Goal: Answer question/provide support

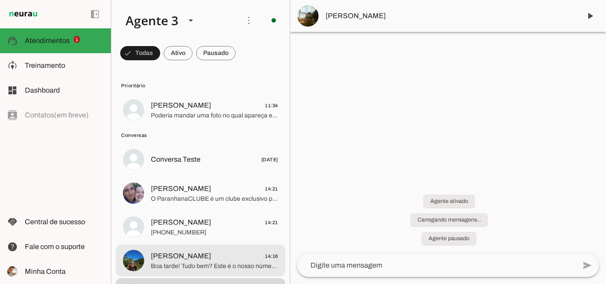
scroll to position [39, 0]
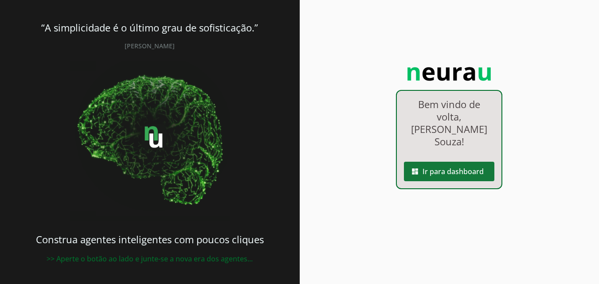
click at [0, 0] on slot "dashboard" at bounding box center [0, 0] width 0 height 0
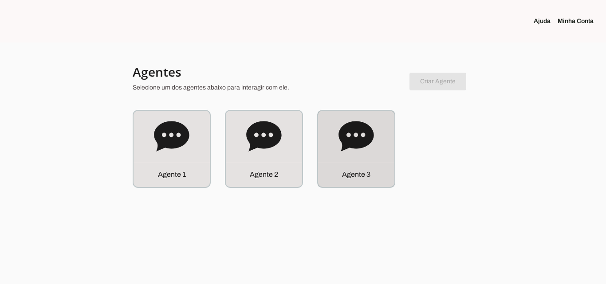
click at [375, 158] on div "Agente 3" at bounding box center [356, 149] width 76 height 76
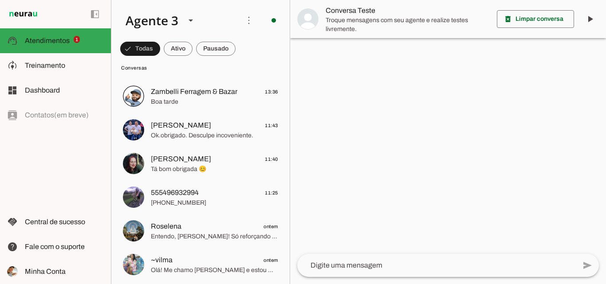
scroll to position [266, 0]
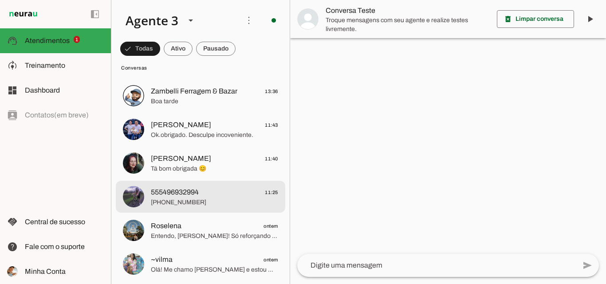
click at [216, 200] on span "[PHONE_NUMBER]" at bounding box center [214, 202] width 127 height 9
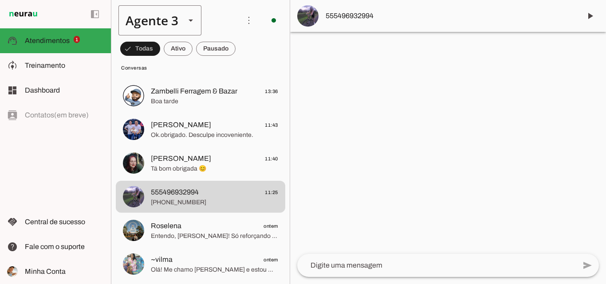
scroll to position [39, 0]
